Goal: Go to known website: Access a specific website the user already knows

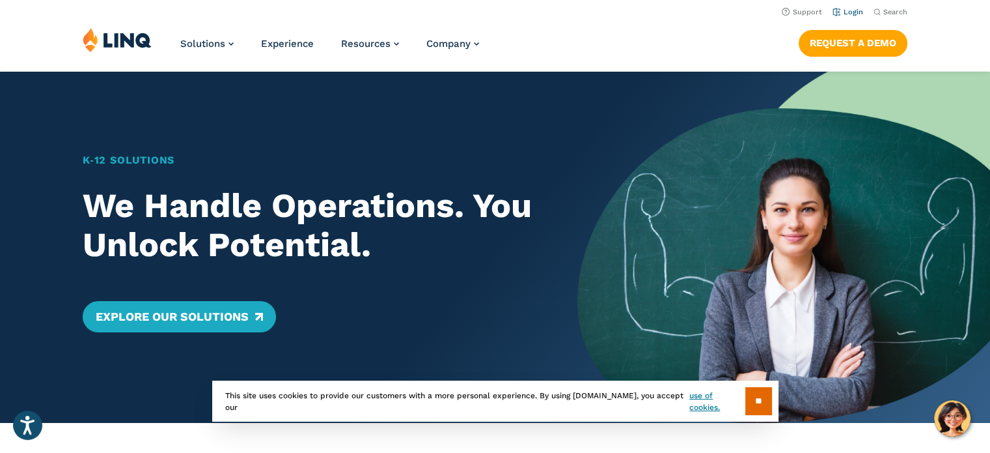
click at [847, 17] on li "Login" at bounding box center [848, 11] width 31 height 14
click at [849, 12] on link "Login" at bounding box center [848, 12] width 31 height 8
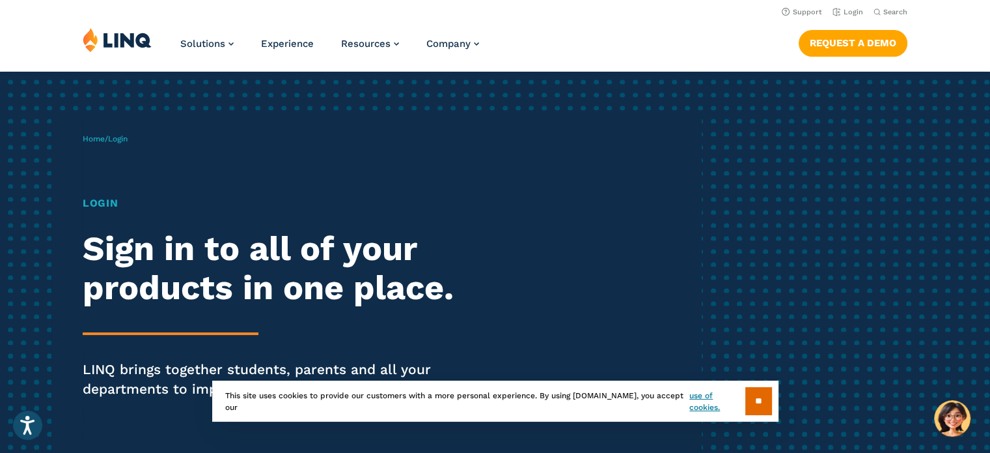
drag, startPoint x: 757, startPoint y: 395, endPoint x: 777, endPoint y: 290, distance: 107.3
click at [757, 391] on input "**" at bounding box center [759, 401] width 27 height 28
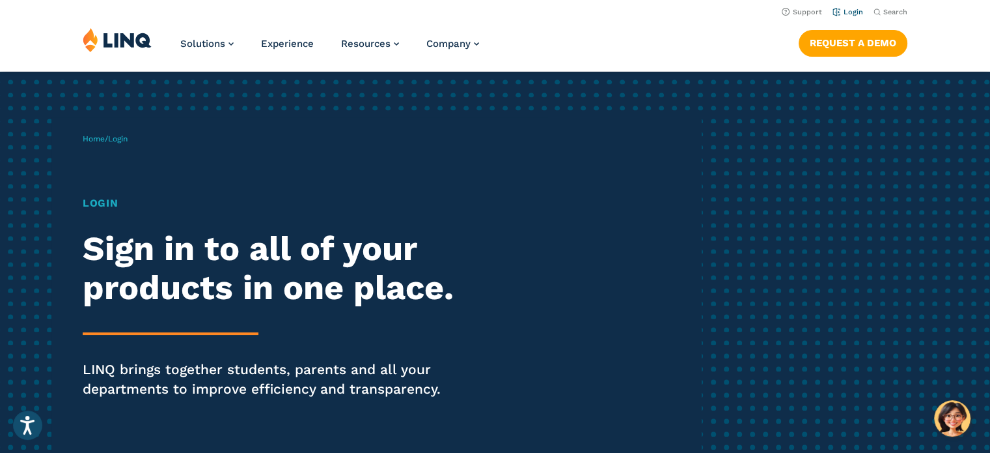
click at [854, 14] on link "Login" at bounding box center [848, 12] width 31 height 8
click at [852, 9] on link "Login" at bounding box center [848, 12] width 31 height 8
drag, startPoint x: 96, startPoint y: 187, endPoint x: 150, endPoint y: 199, distance: 55.4
click at [98, 187] on div "Home / Login Login Sign in to all of your products in one place. LINQ brings to…" at bounding box center [392, 283] width 619 height 333
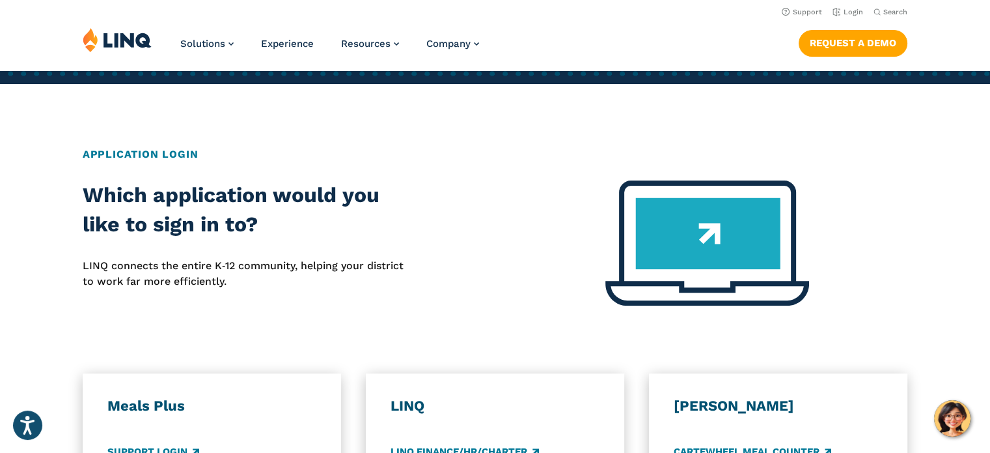
scroll to position [391, 0]
